Goal: Task Accomplishment & Management: Manage account settings

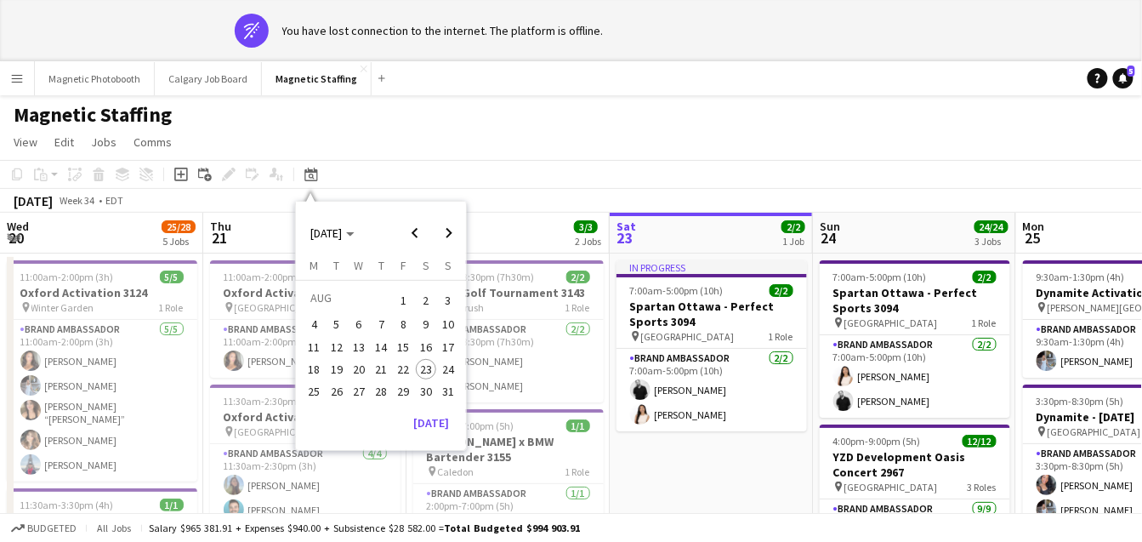
scroll to position [0, 697]
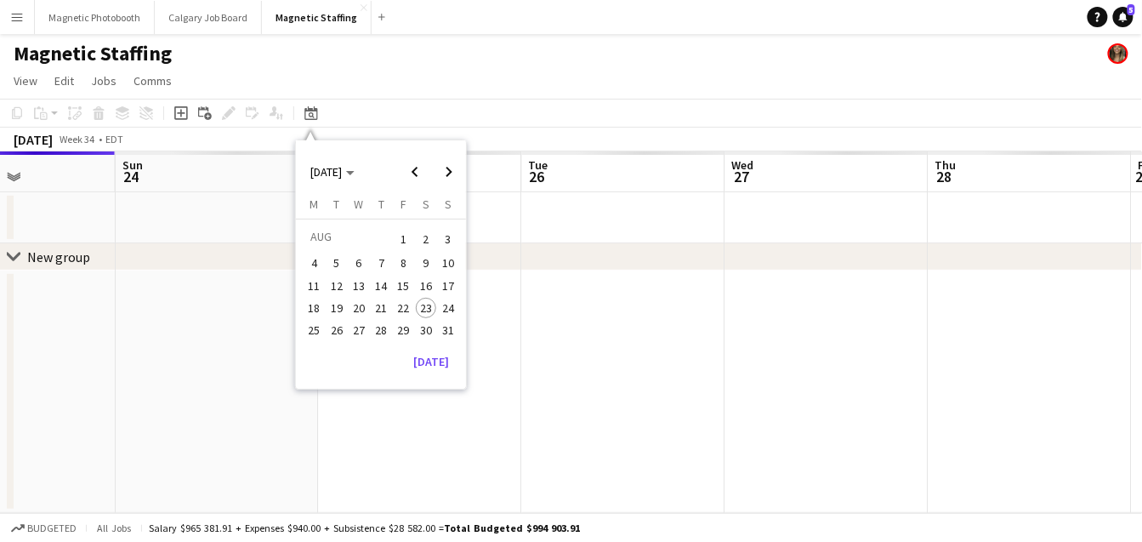
click at [438, 413] on app-date-cell at bounding box center [420, 391] width 203 height 242
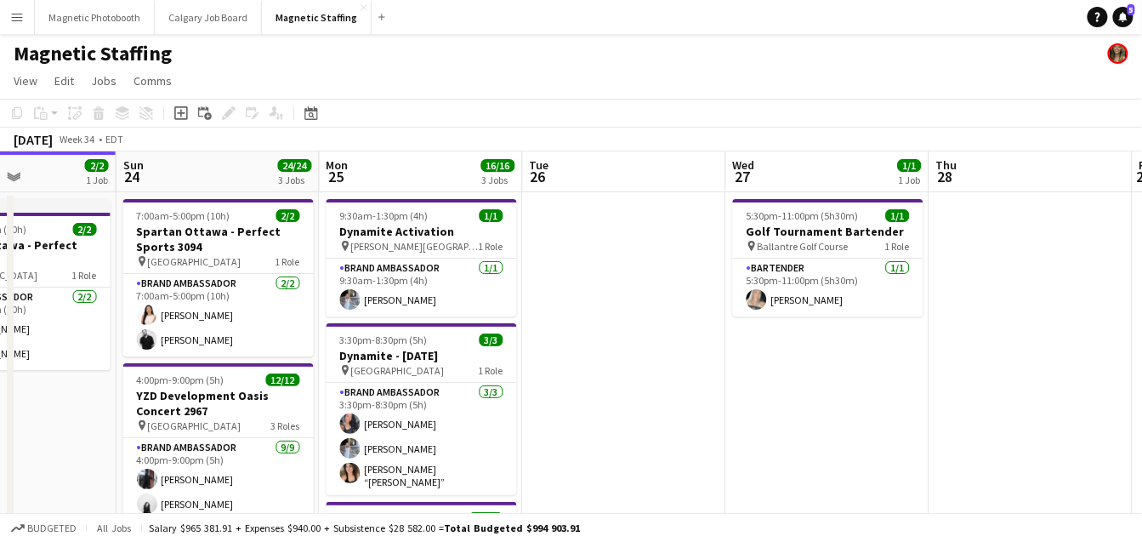
click at [307, 99] on app-toolbar "Copy Paste Paste Command V Paste with crew Command Shift V Paste linked Job [GE…" at bounding box center [571, 113] width 1142 height 29
click at [308, 122] on div "Date picker" at bounding box center [311, 113] width 20 height 20
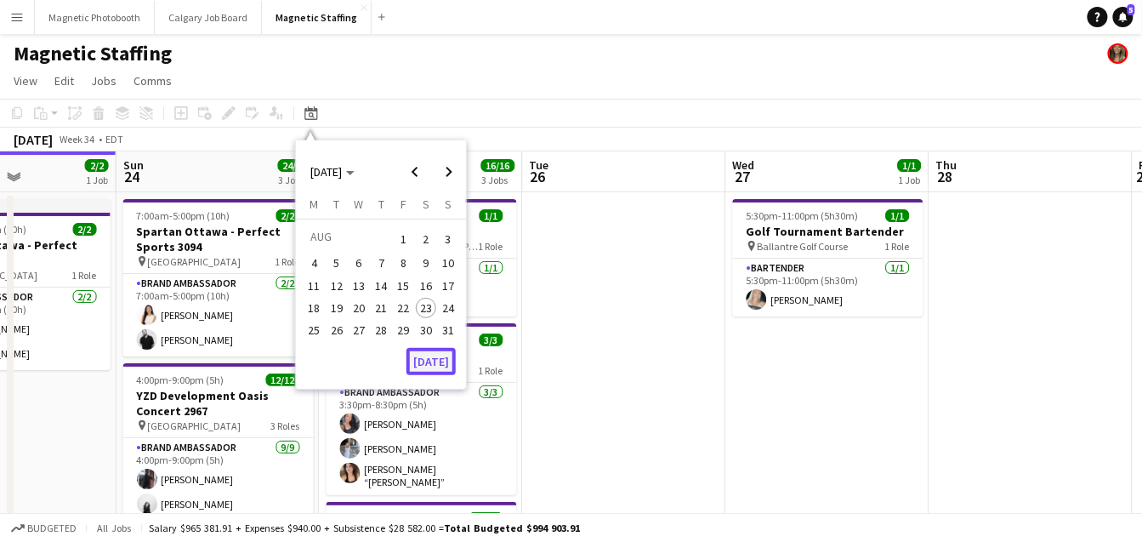
click at [431, 361] on button "[DATE]" at bounding box center [431, 361] width 49 height 27
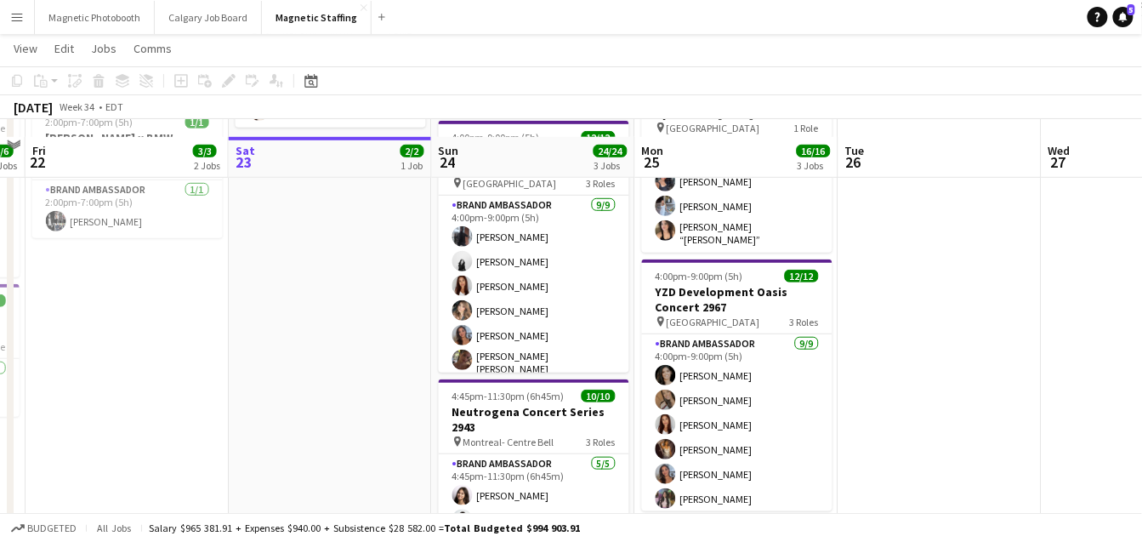
scroll to position [258, 0]
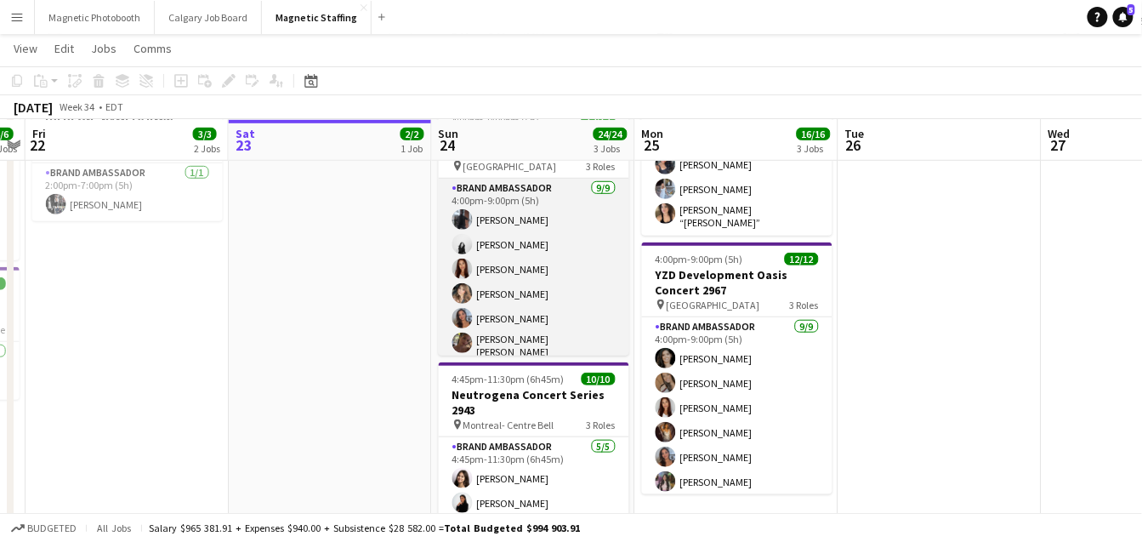
click at [521, 320] on app-card-role "Brand Ambassador [DATE] 4:00pm-9:00pm (5h) [PERSON_NAME] [PERSON_NAME] [PERSON_…" at bounding box center [534, 309] width 191 height 260
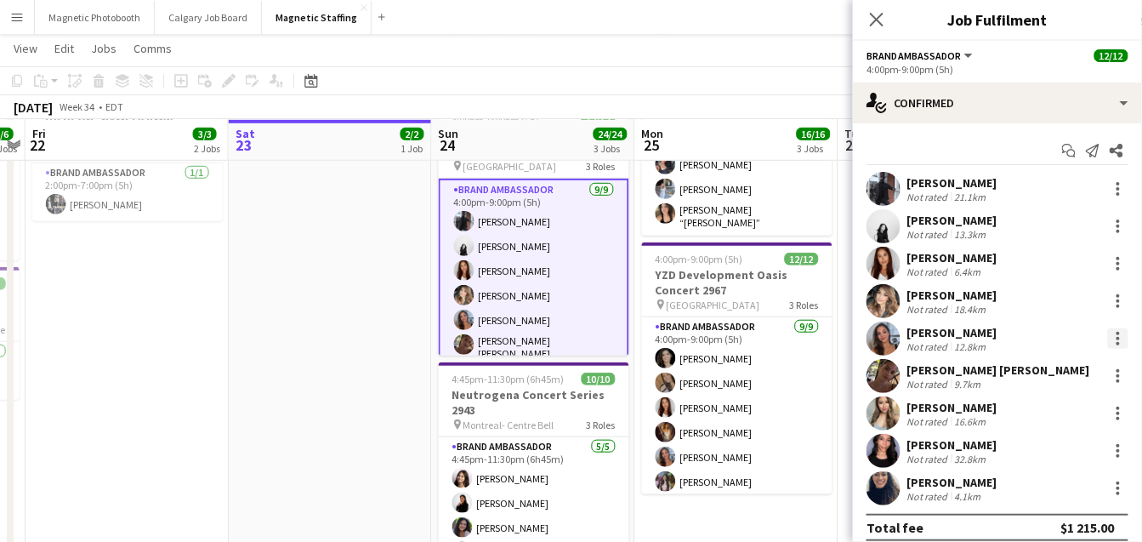
click at [1122, 336] on div at bounding box center [1118, 338] width 20 height 20
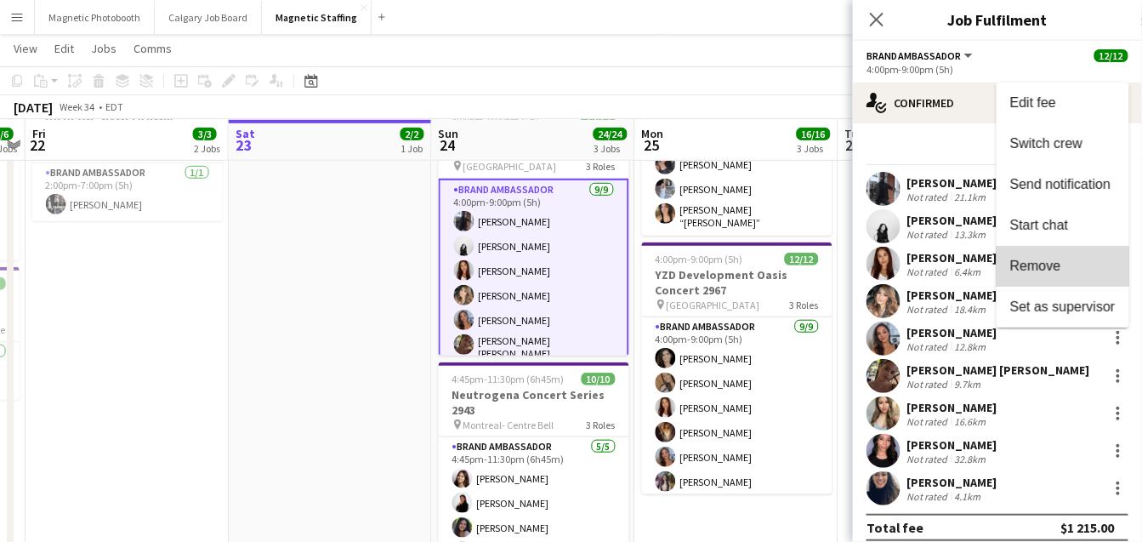
click at [1084, 265] on span "Remove" at bounding box center [1062, 266] width 105 height 15
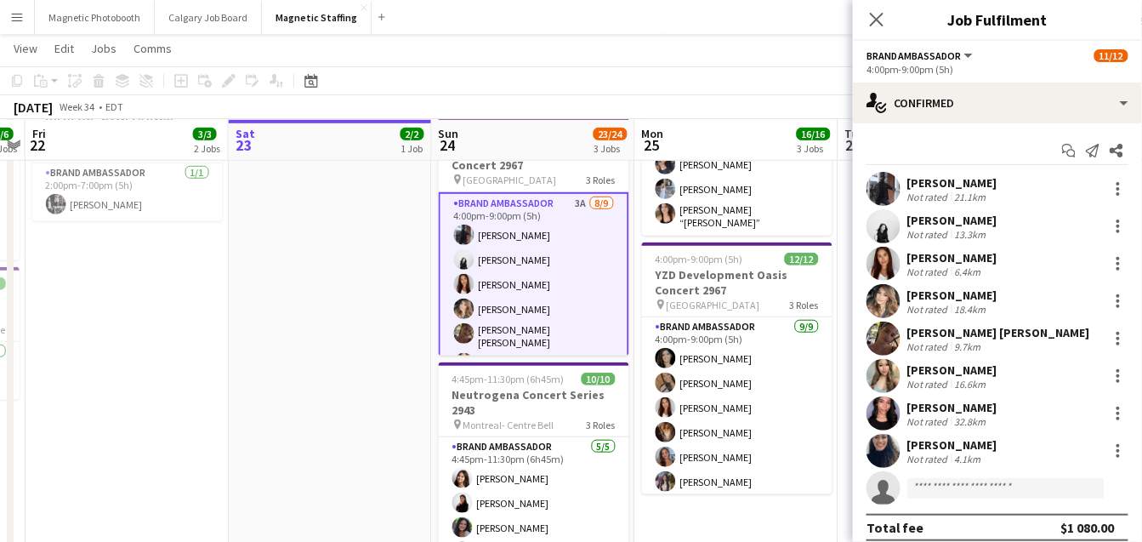
click at [293, 367] on app-date-cell "In progress 7:00am-5:00pm (10h) 2/2 Spartan Ottawa - Perfect Sports 3094 pin OT…" at bounding box center [330, 469] width 203 height 1073
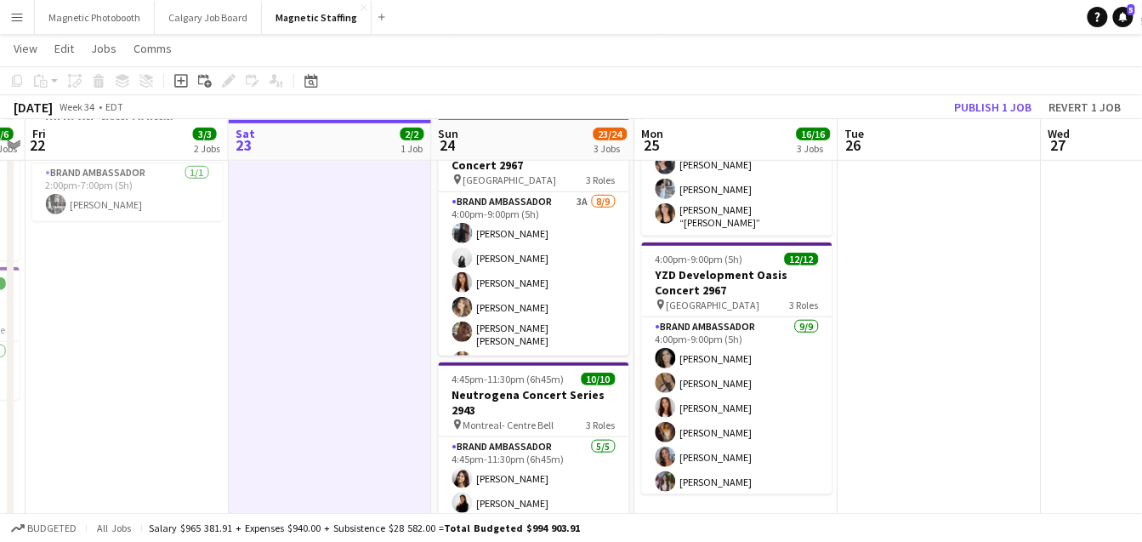
click at [982, 120] on app-board-header-date "Tue 26" at bounding box center [940, 140] width 203 height 41
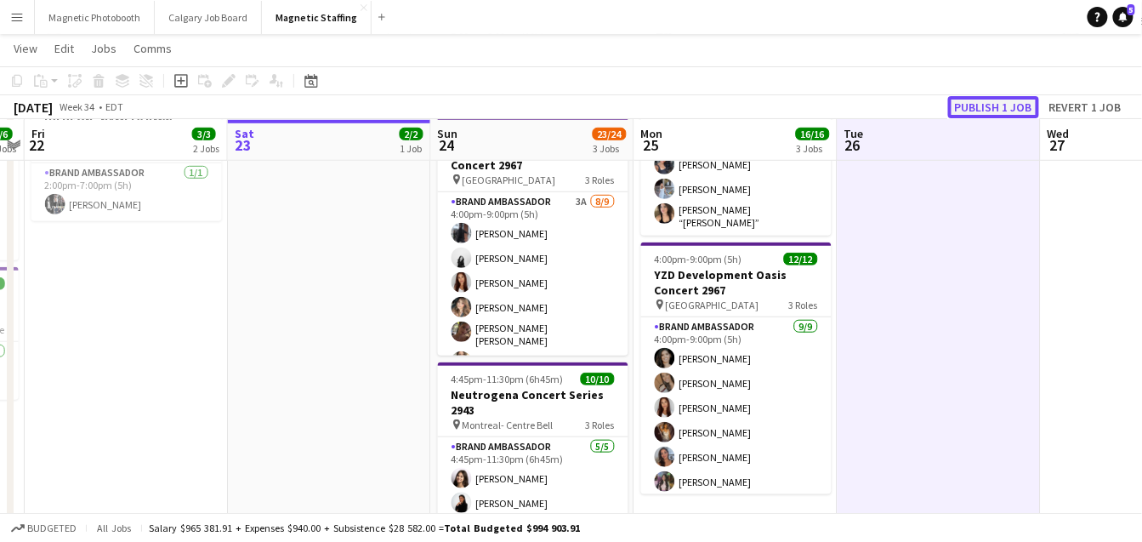
click at [985, 100] on button "Publish 1 job" at bounding box center [993, 107] width 91 height 22
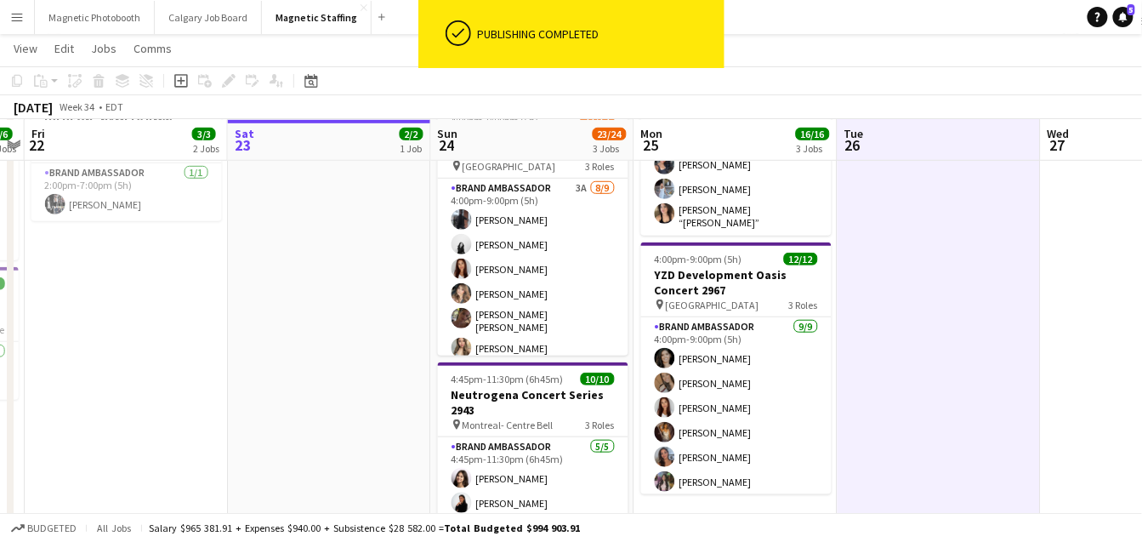
click at [541, 258] on app-card-role "Brand Ambassador 3A [DATE] 4:00pm-9:00pm (5h) [PERSON_NAME] [PERSON_NAME] [PERS…" at bounding box center [533, 309] width 191 height 260
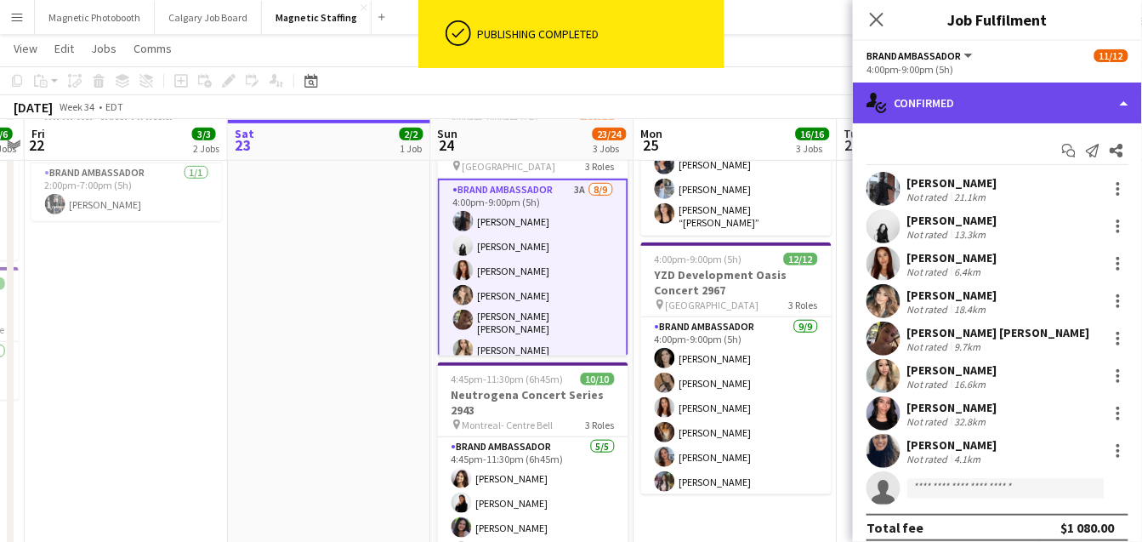
click at [1022, 100] on div "single-neutral-actions-check-2 Confirmed" at bounding box center [997, 103] width 289 height 41
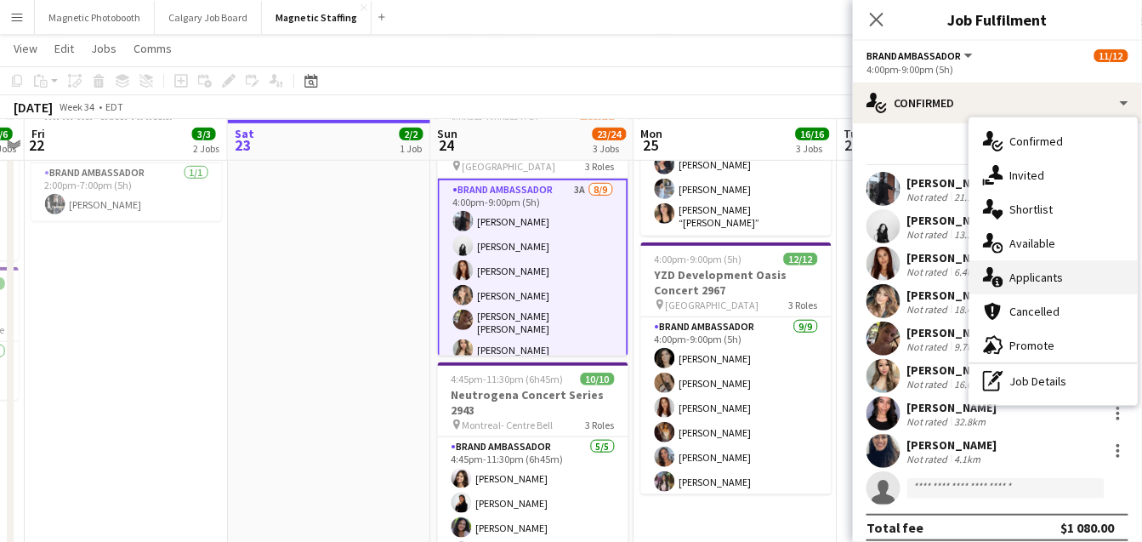
click at [1020, 273] on div "single-neutral-actions-information Applicants" at bounding box center [1054, 277] width 168 height 34
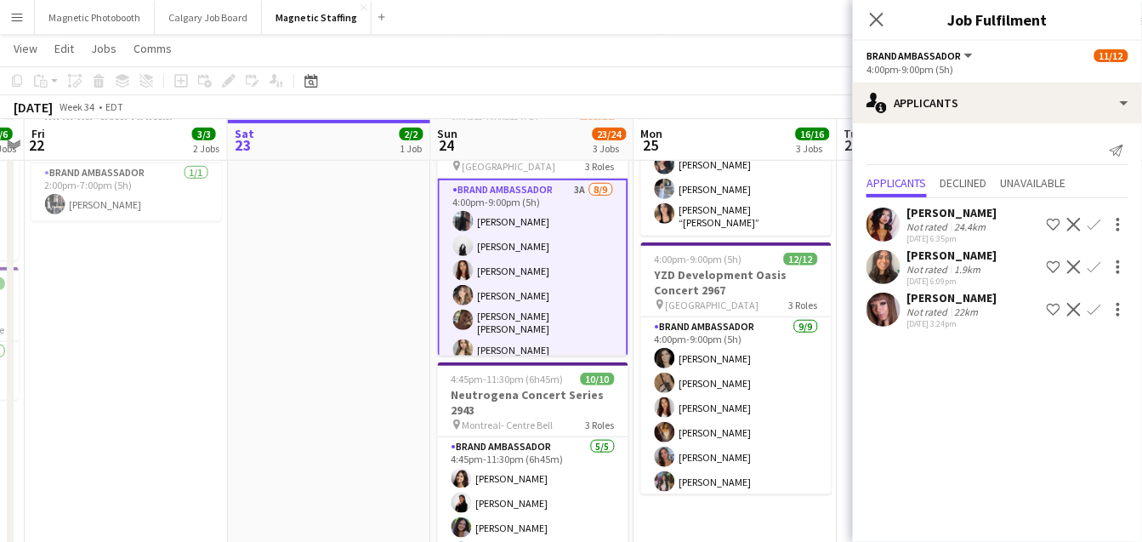
click at [554, 339] on app-card-role "Brand Ambassador 3A [DATE] 4:00pm-9:00pm (5h) [PERSON_NAME] [PERSON_NAME] [PERS…" at bounding box center [533, 311] width 191 height 264
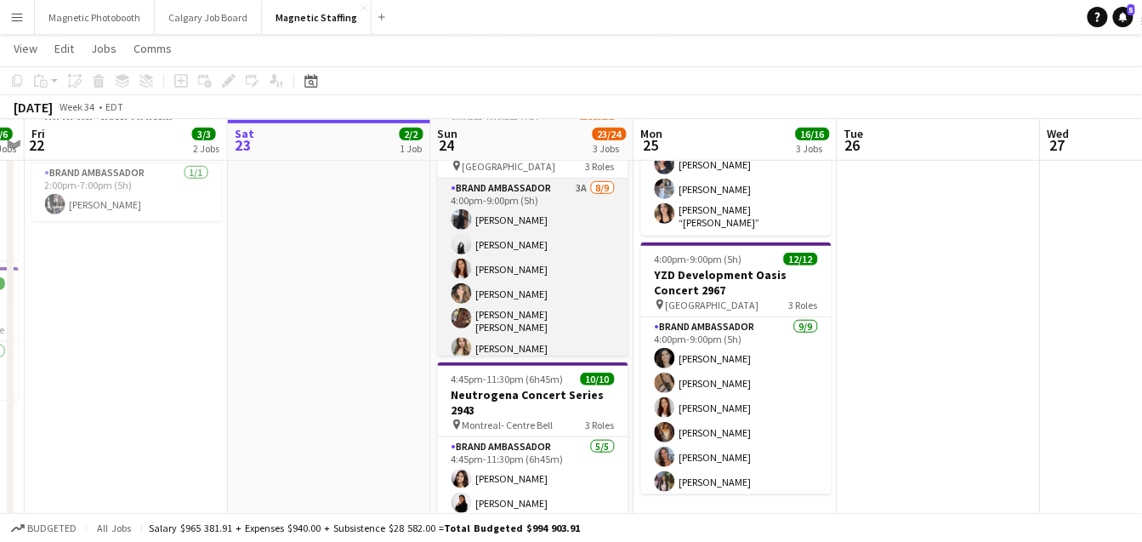
click at [554, 339] on app-card-role "Brand Ambassador 3A [DATE] 4:00pm-9:00pm (5h) [PERSON_NAME] [PERSON_NAME] [PERS…" at bounding box center [533, 309] width 191 height 260
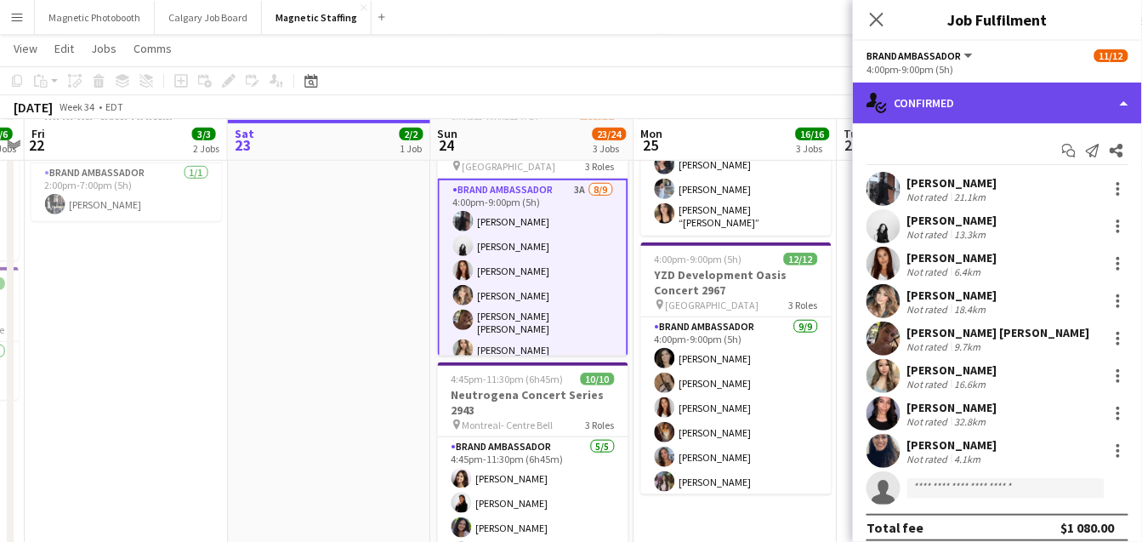
click at [1039, 106] on div "single-neutral-actions-check-2 Confirmed" at bounding box center [997, 103] width 289 height 41
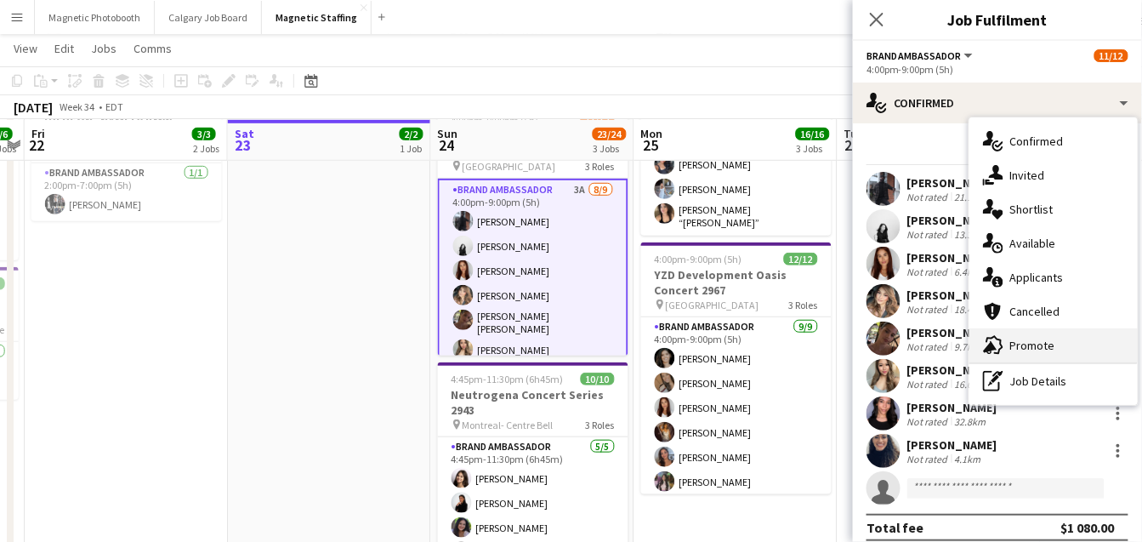
click at [1026, 347] on div "advertising-megaphone Promote" at bounding box center [1054, 345] width 168 height 34
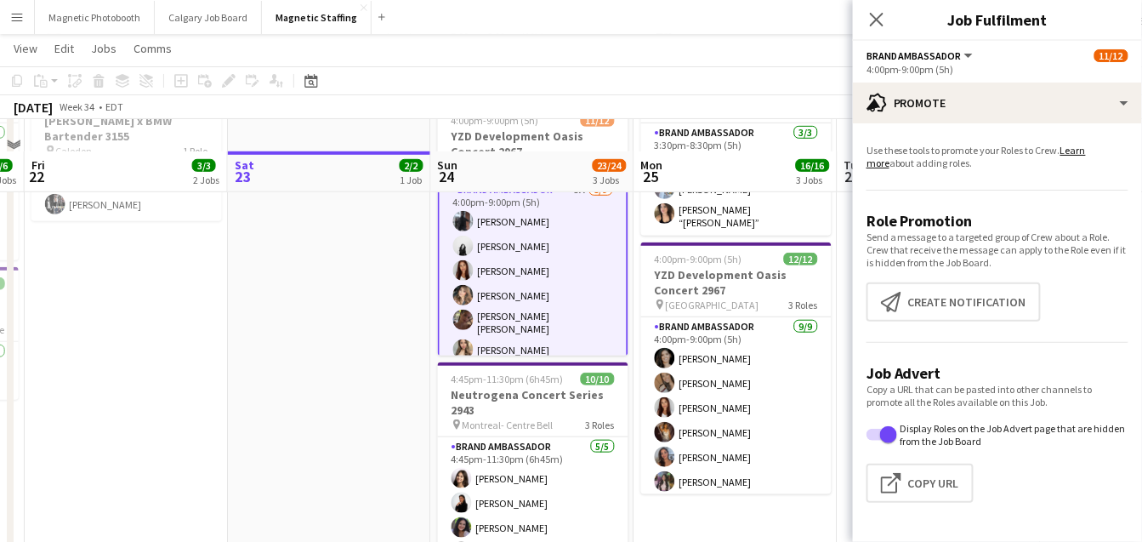
scroll to position [294, 0]
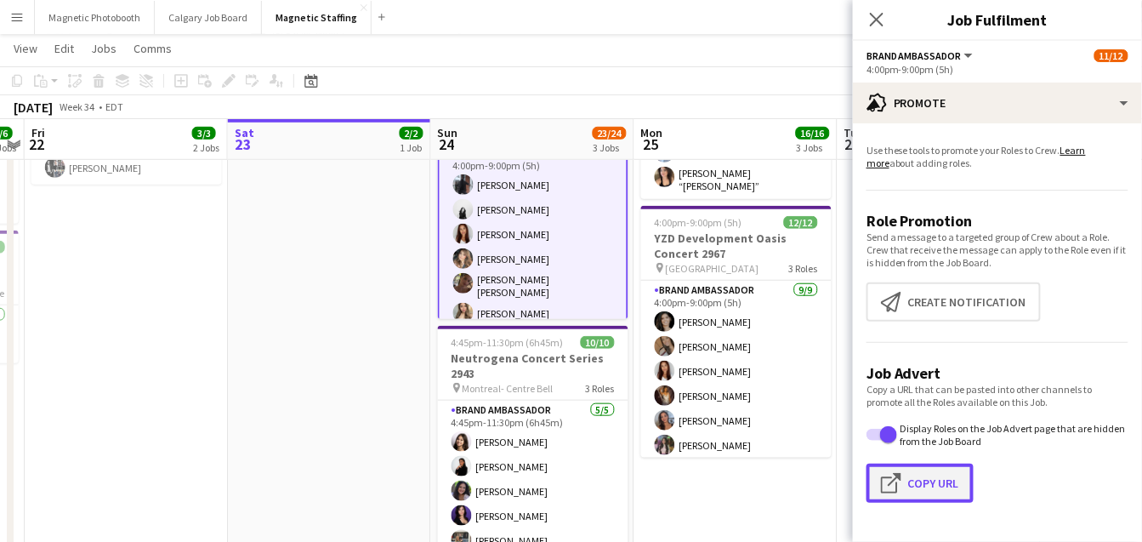
click at [929, 490] on button "Click to copy URL Copy Url" at bounding box center [920, 483] width 107 height 39
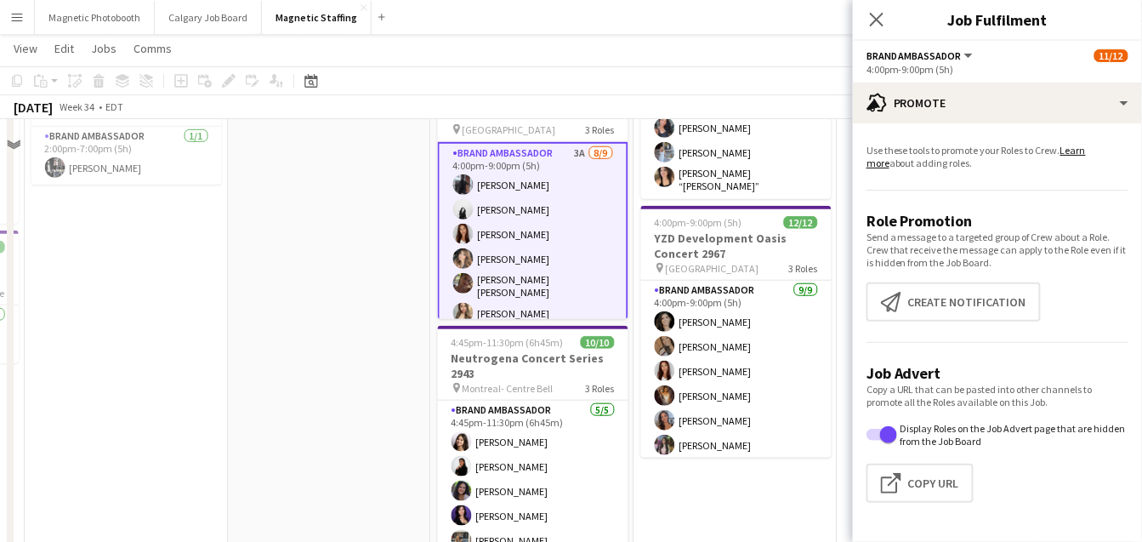
scroll to position [161, 0]
